Goal: Contribute content

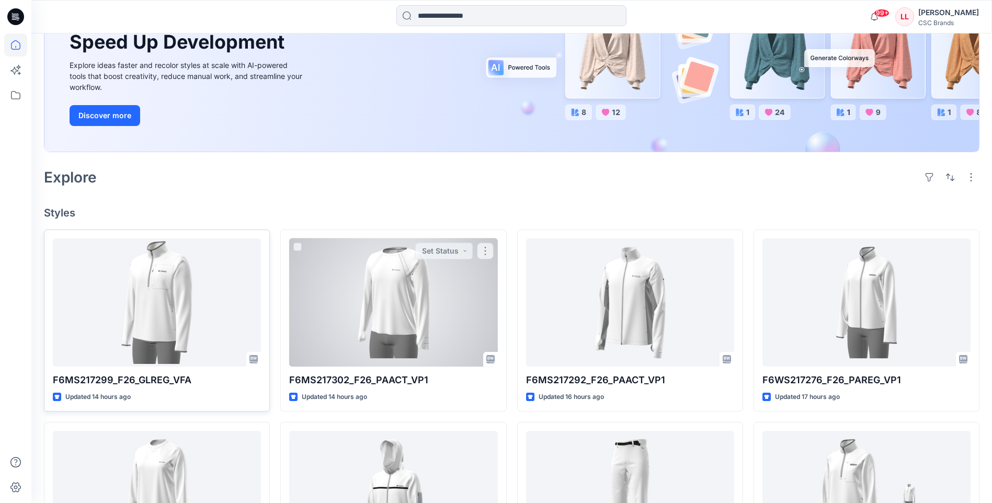
scroll to position [209, 0]
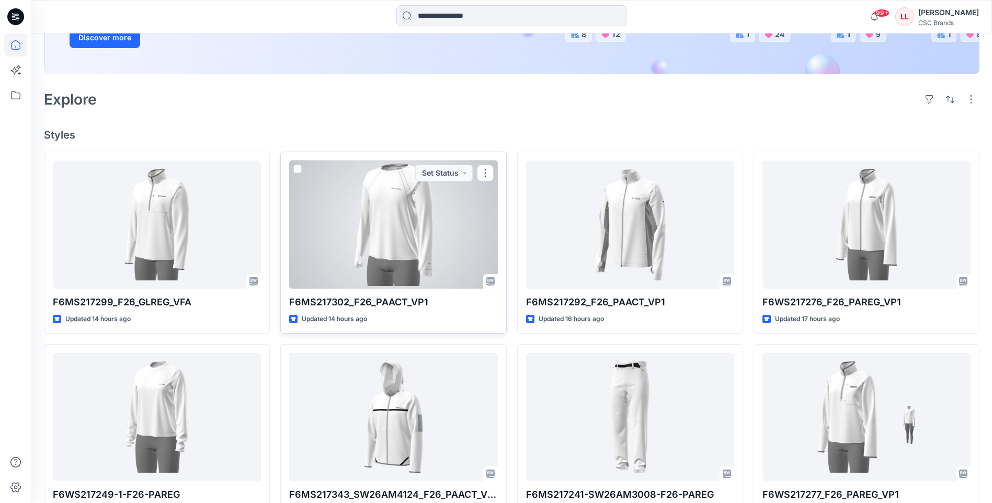
click at [464, 225] on div at bounding box center [393, 225] width 208 height 128
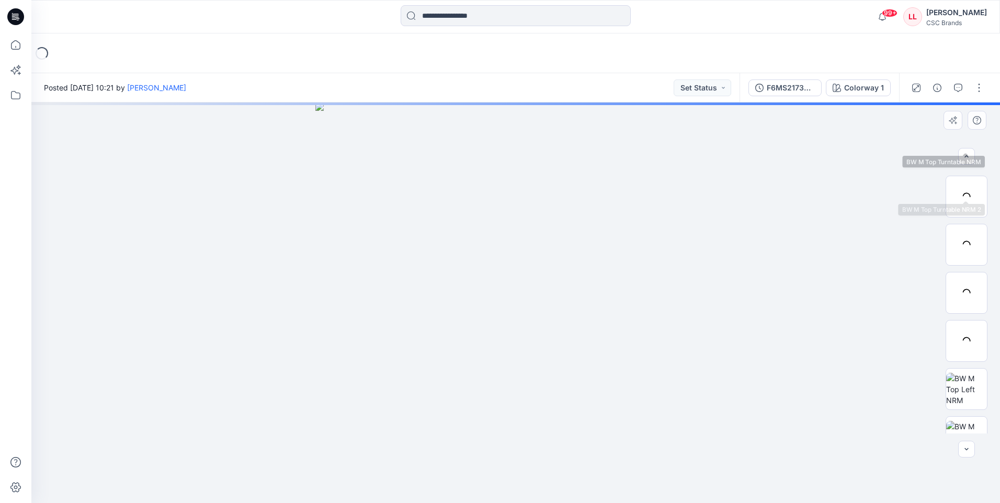
scroll to position [117, 0]
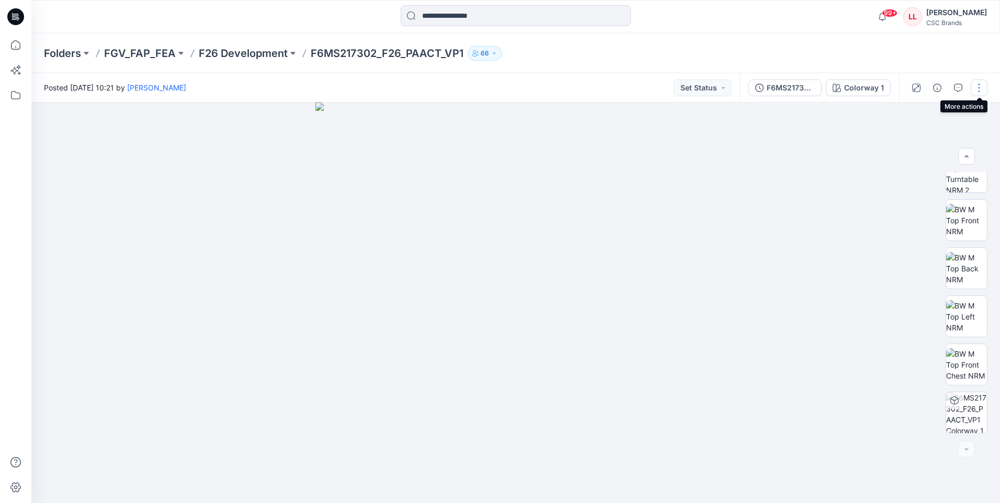
click at [978, 87] on button "button" at bounding box center [978, 87] width 17 height 17
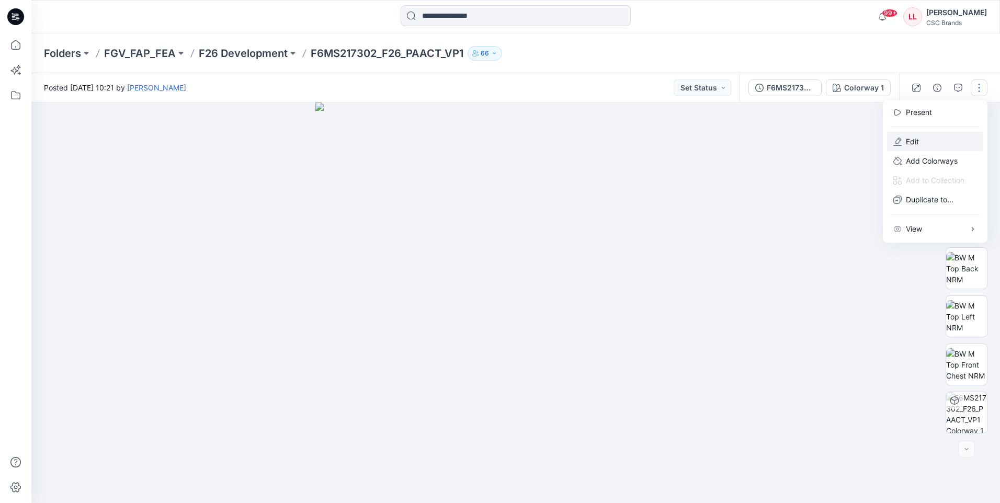
click at [922, 139] on button "Edit" at bounding box center [935, 141] width 96 height 19
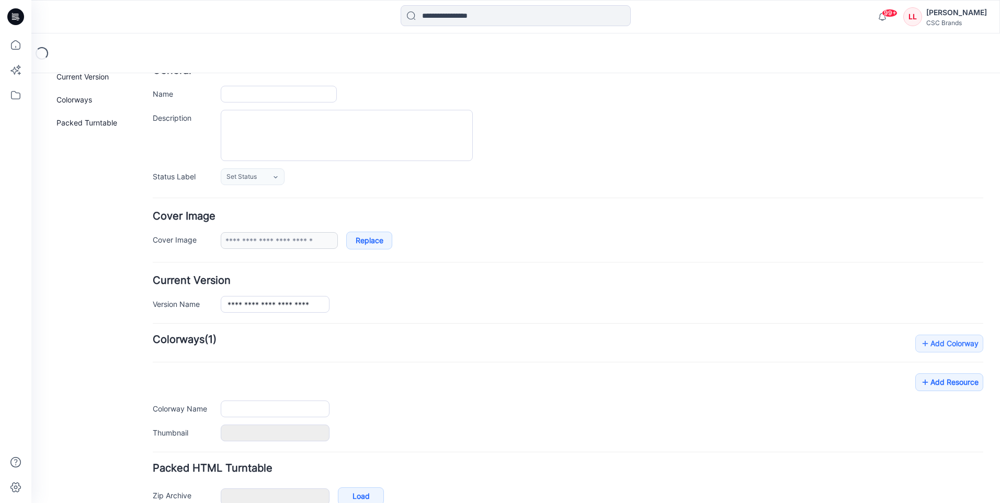
scroll to position [123, 0]
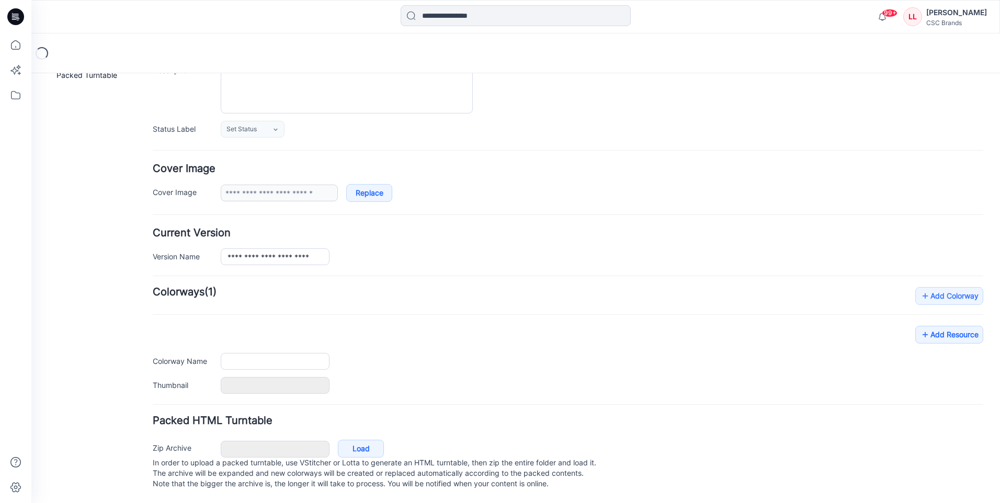
type input "**********"
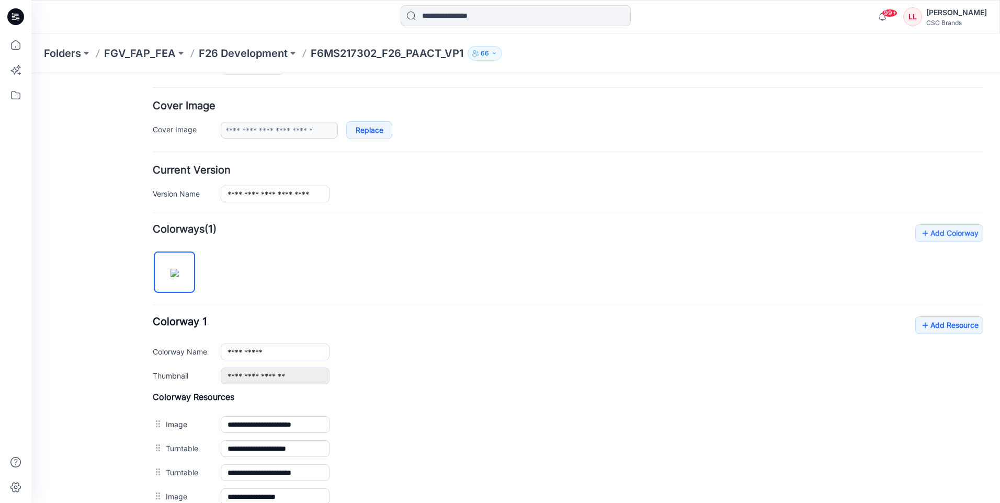
scroll to position [333, 0]
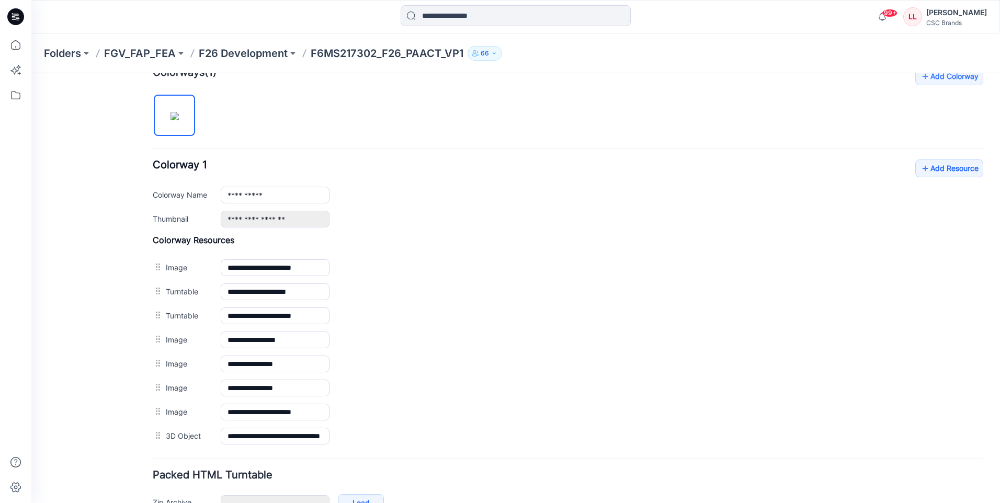
click at [964, 177] on div "**********" at bounding box center [568, 193] width 830 height 68
click at [956, 173] on link "Add Resource" at bounding box center [949, 168] width 68 height 18
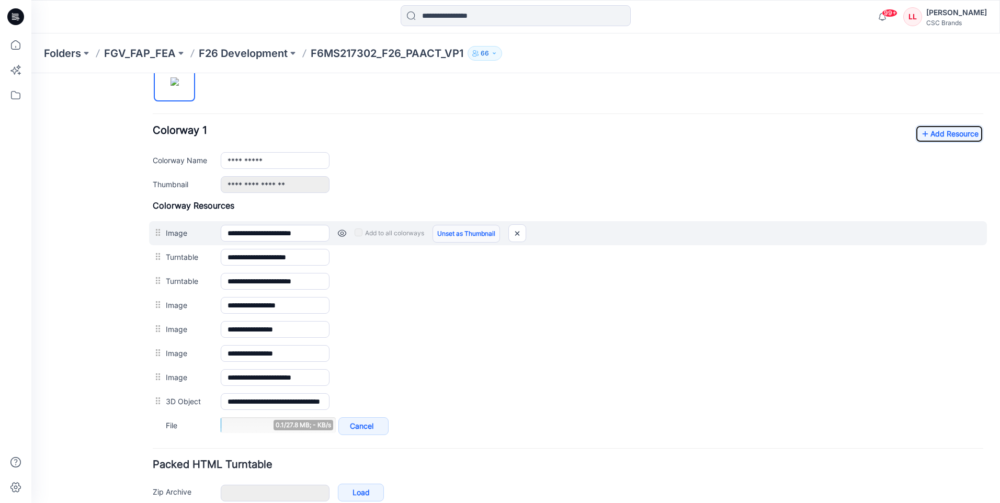
scroll to position [385, 0]
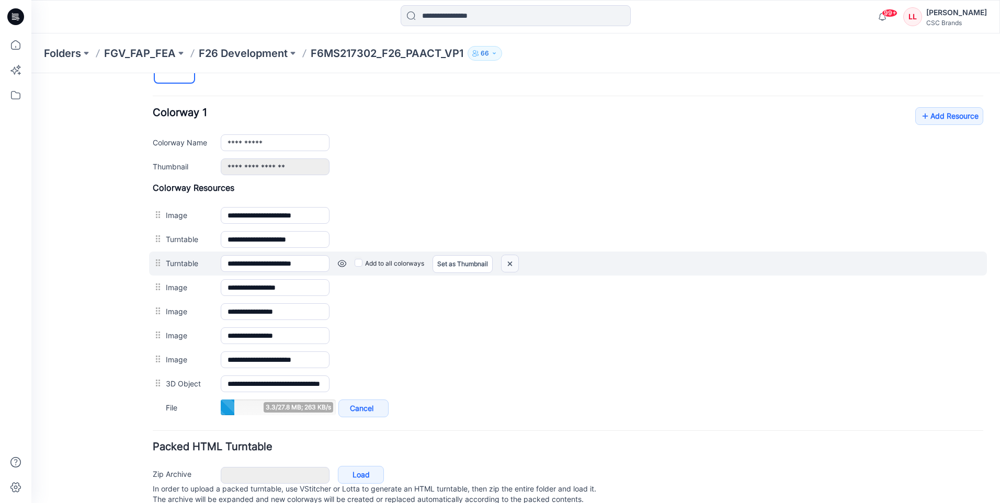
drag, startPoint x: 517, startPoint y: 267, endPoint x: 607, endPoint y: 116, distance: 175.1
click at [31, 73] on img at bounding box center [31, 73] width 0 height 0
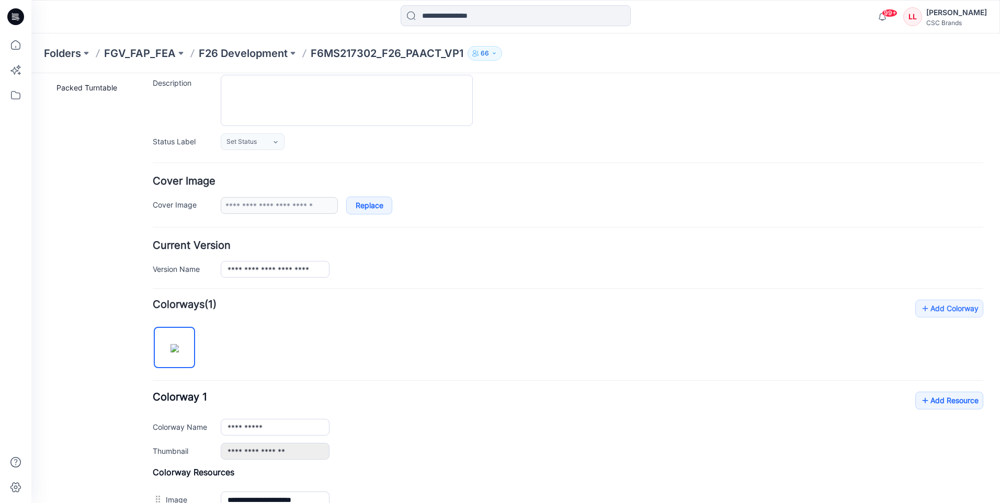
scroll to position [0, 0]
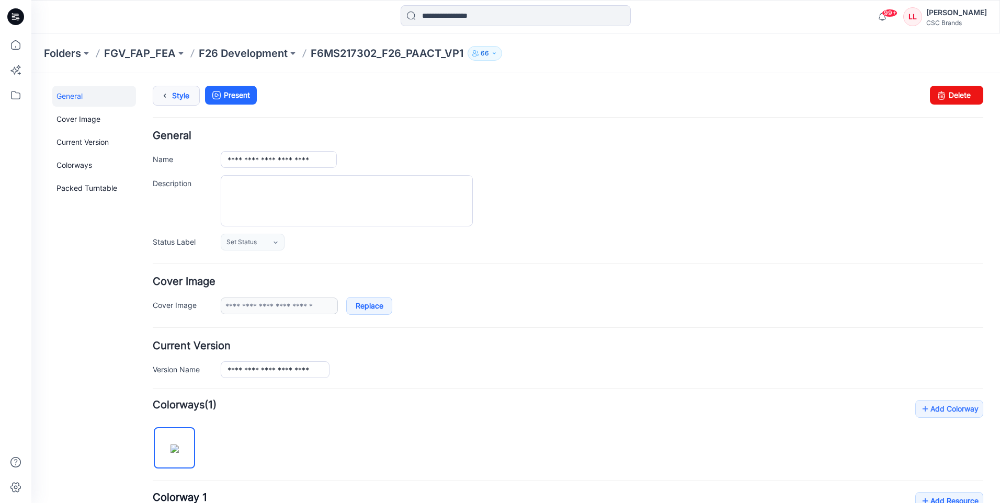
click at [171, 88] on icon at bounding box center [164, 95] width 15 height 19
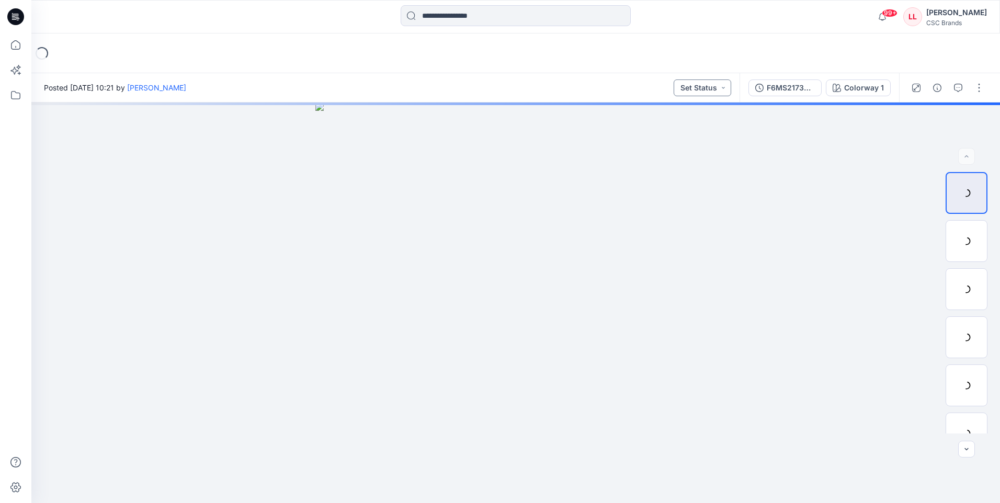
click at [711, 87] on button "Set Status" at bounding box center [702, 87] width 58 height 17
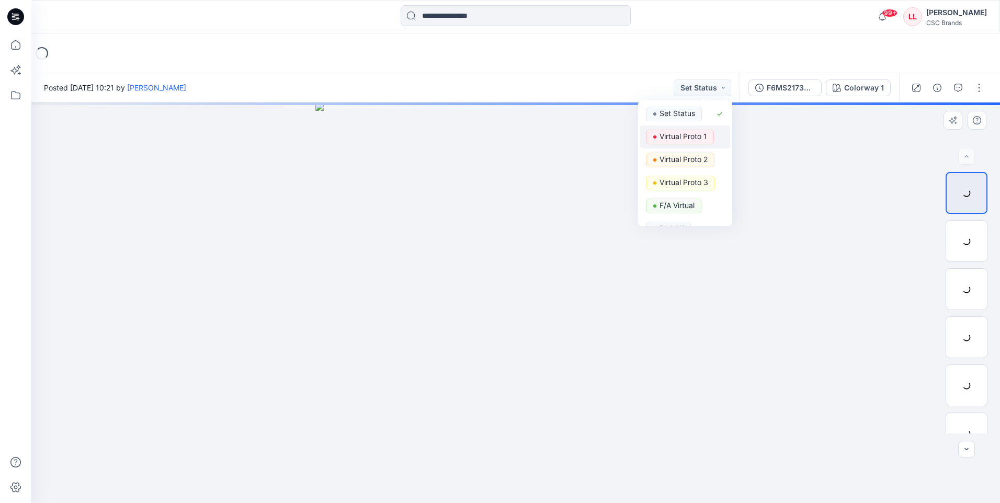
drag, startPoint x: 676, startPoint y: 136, endPoint x: 685, endPoint y: 163, distance: 28.8
click at [676, 136] on p "Virtual Proto 1" at bounding box center [683, 137] width 48 height 14
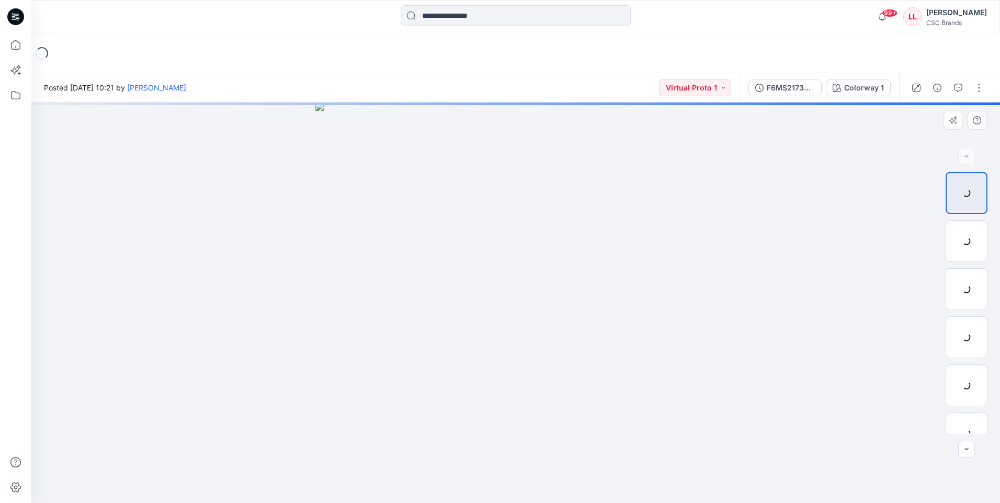
click at [655, 307] on img at bounding box center [515, 302] width 401 height 401
